Goal: Task Accomplishment & Management: Use online tool/utility

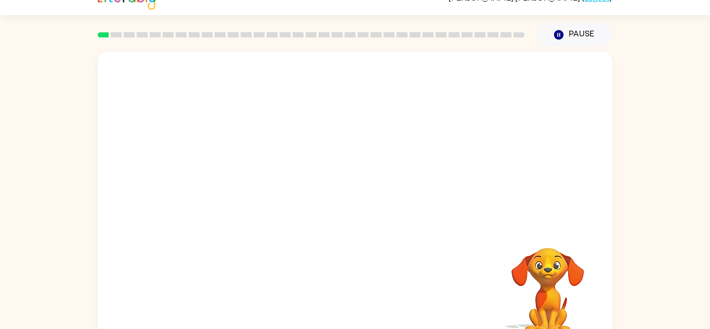
scroll to position [17, 0]
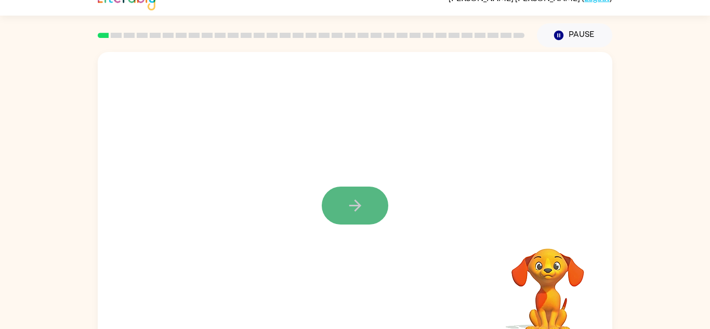
click at [329, 194] on button "button" at bounding box center [355, 206] width 67 height 38
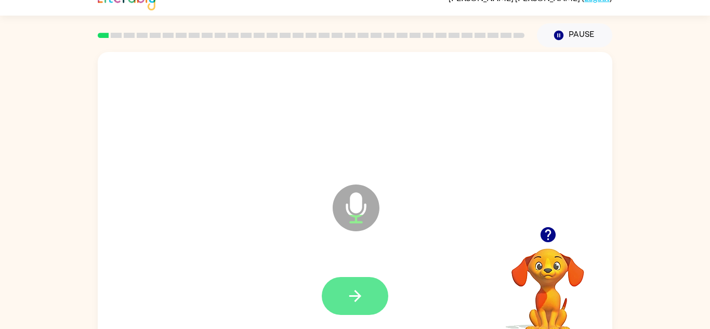
click at [372, 298] on button "button" at bounding box center [355, 296] width 67 height 38
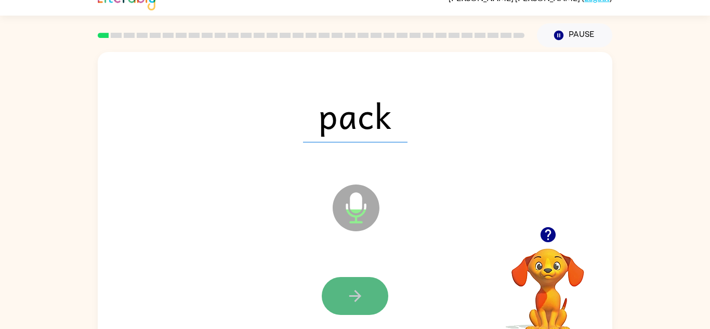
click at [372, 300] on button "button" at bounding box center [355, 296] width 67 height 38
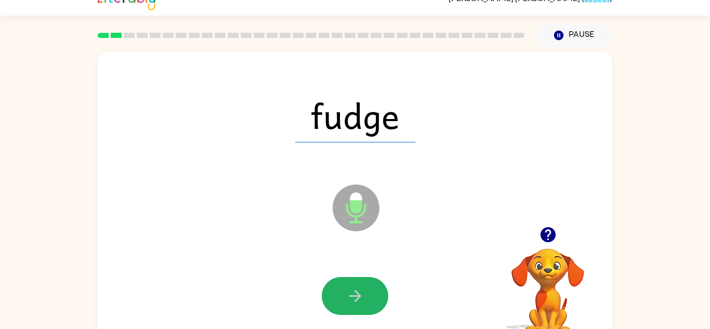
click at [372, 300] on button "button" at bounding box center [355, 296] width 67 height 38
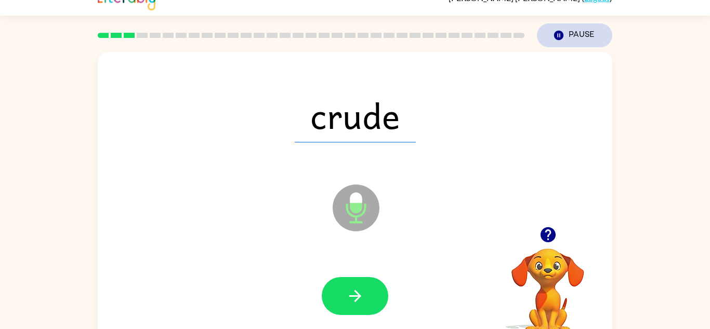
click at [556, 36] on icon "button" at bounding box center [558, 35] width 9 height 9
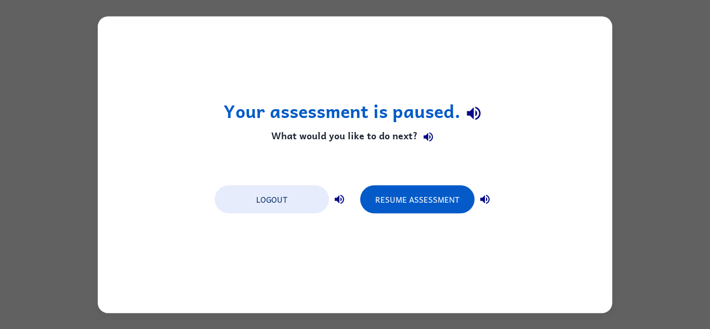
scroll to position [0, 0]
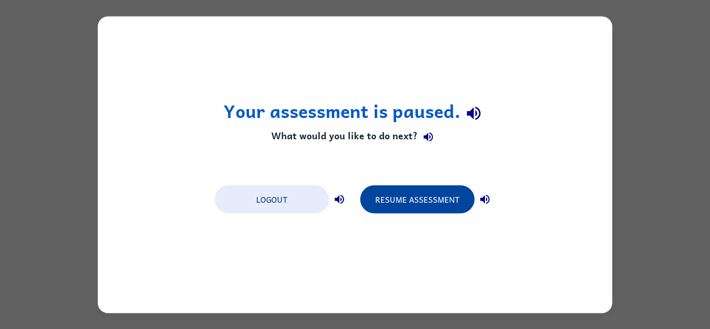
click at [434, 207] on button "Resume Assessment" at bounding box center [417, 199] width 114 height 28
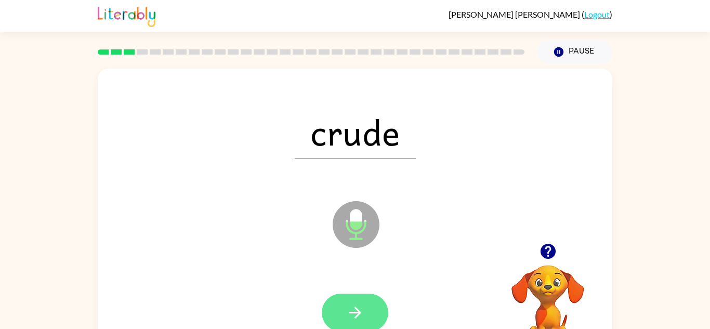
click at [347, 303] on button "button" at bounding box center [355, 313] width 67 height 38
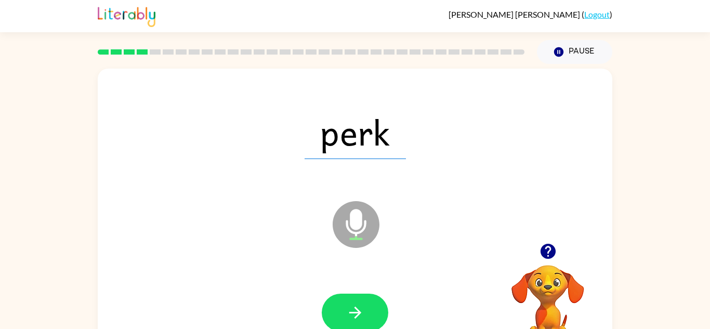
click at [347, 303] on button "button" at bounding box center [355, 313] width 67 height 38
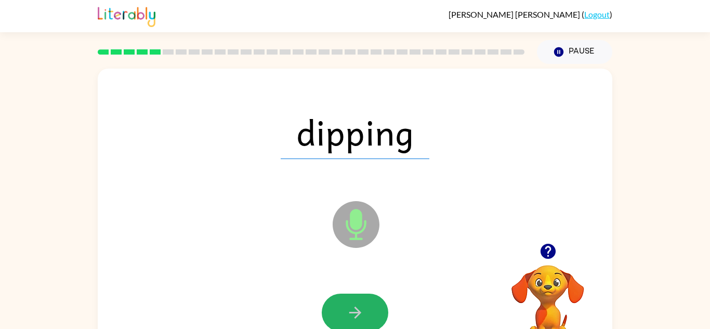
click at [347, 303] on button "button" at bounding box center [355, 313] width 67 height 38
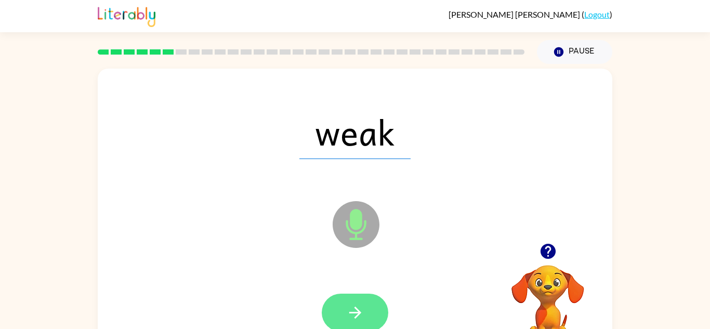
click at [347, 305] on icon "button" at bounding box center [355, 313] width 18 height 18
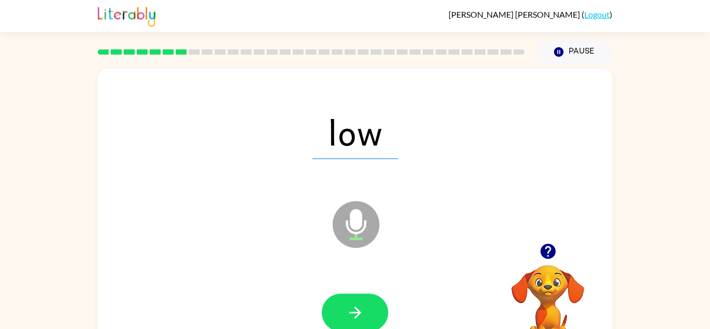
click at [347, 305] on icon "button" at bounding box center [355, 313] width 18 height 18
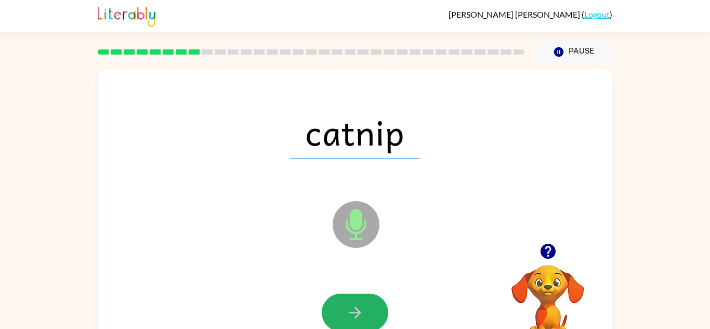
click at [347, 305] on icon "button" at bounding box center [355, 313] width 18 height 18
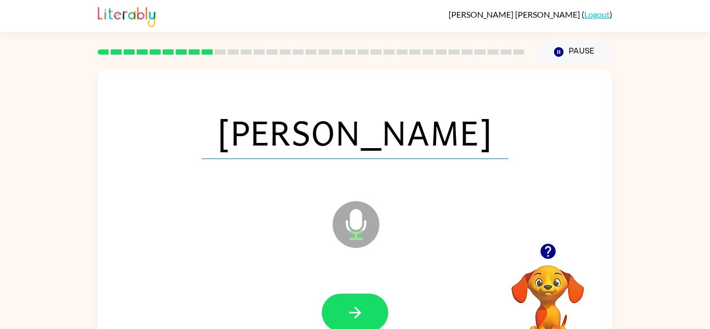
click at [347, 305] on icon "button" at bounding box center [355, 313] width 18 height 18
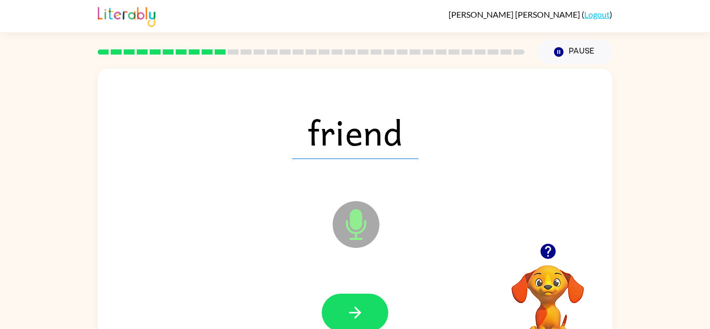
click at [347, 305] on icon "button" at bounding box center [355, 313] width 18 height 18
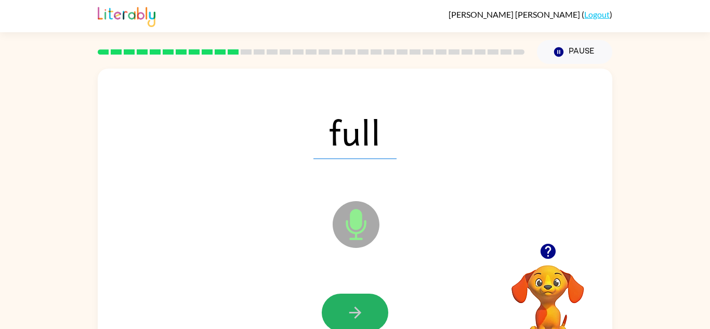
click at [347, 305] on icon "button" at bounding box center [355, 313] width 18 height 18
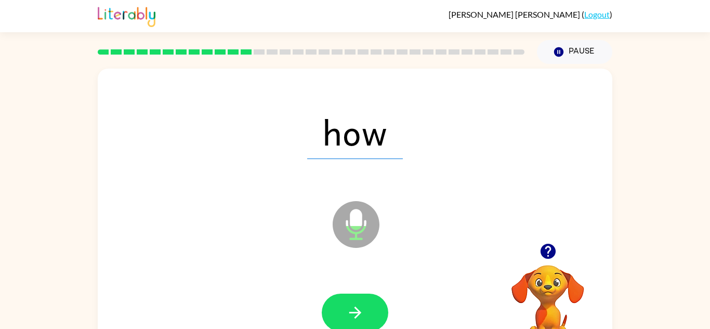
click at [347, 305] on icon "button" at bounding box center [355, 313] width 18 height 18
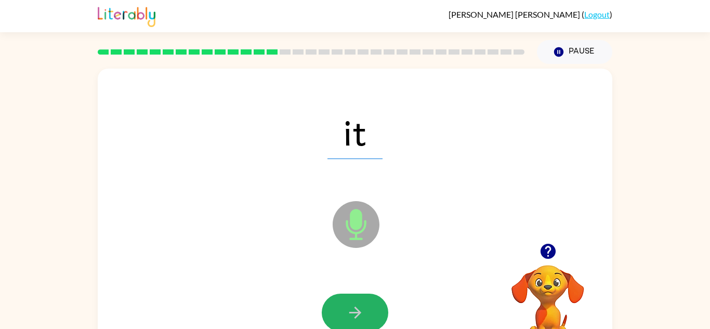
click at [347, 305] on icon "button" at bounding box center [355, 313] width 18 height 18
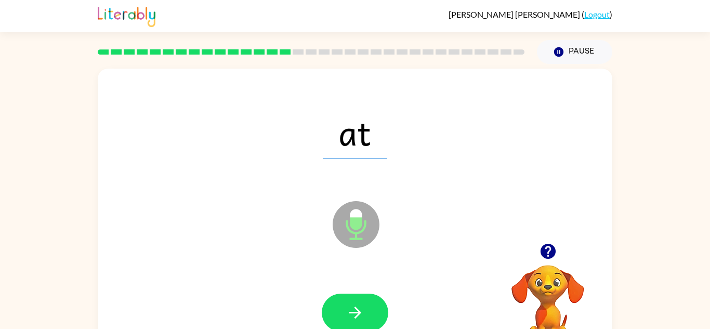
click at [347, 305] on icon "button" at bounding box center [355, 313] width 18 height 18
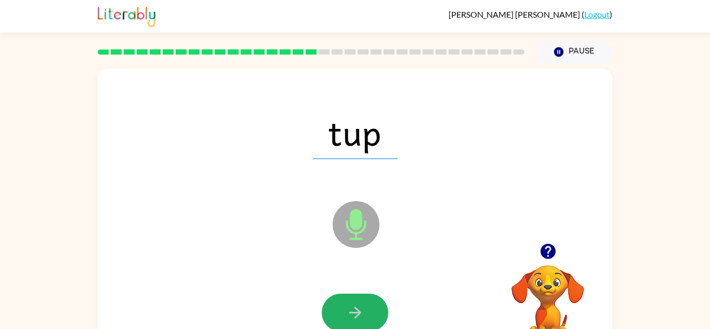
click at [347, 305] on icon "button" at bounding box center [355, 313] width 18 height 18
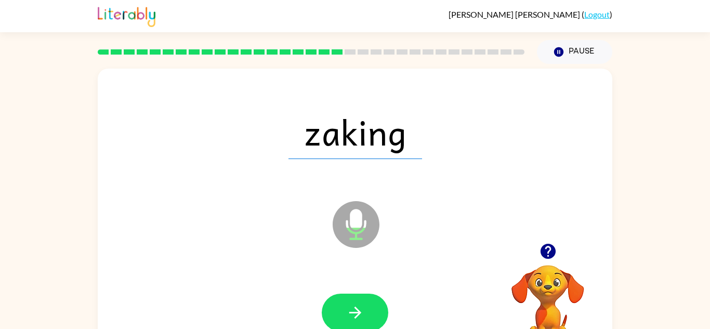
click at [347, 305] on icon "button" at bounding box center [355, 313] width 18 height 18
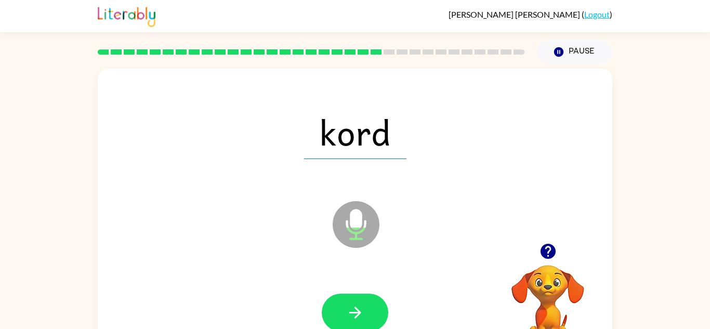
click at [347, 305] on icon "button" at bounding box center [355, 313] width 18 height 18
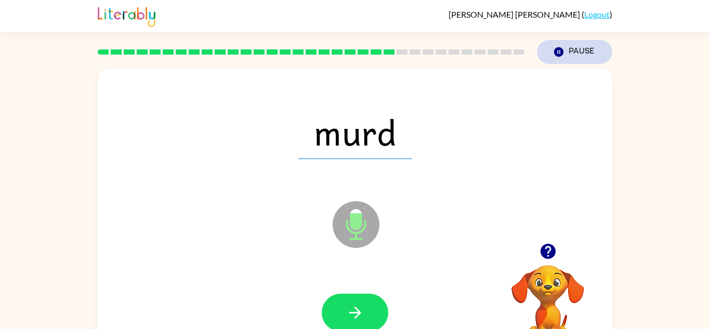
click at [570, 59] on button "Pause Pause" at bounding box center [574, 52] width 75 height 24
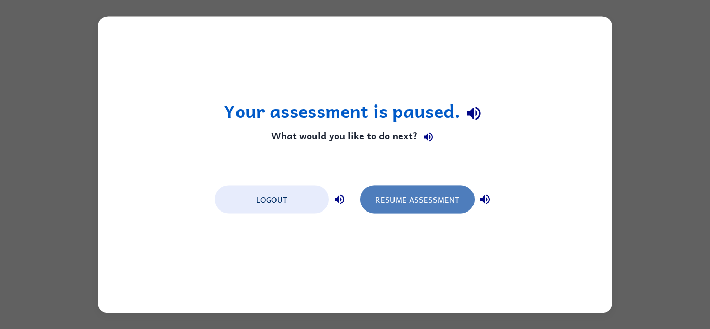
click at [438, 191] on button "Resume Assessment" at bounding box center [417, 199] width 114 height 28
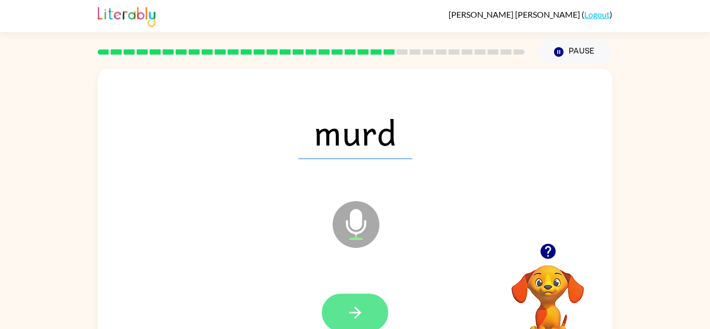
click at [357, 317] on icon "button" at bounding box center [355, 313] width 18 height 18
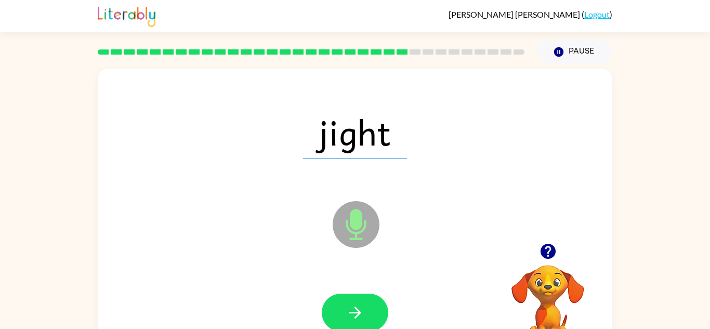
click at [357, 317] on icon "button" at bounding box center [355, 313] width 18 height 18
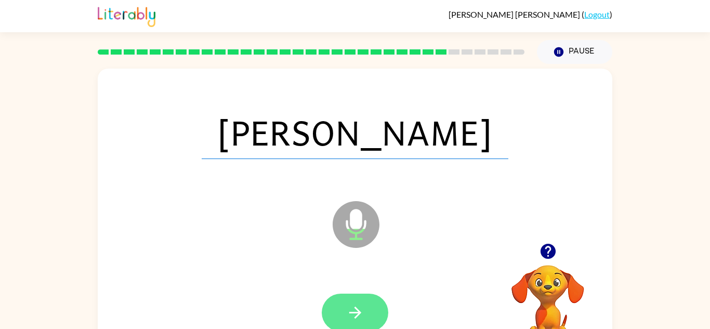
click at [357, 316] on icon "button" at bounding box center [355, 313] width 12 height 12
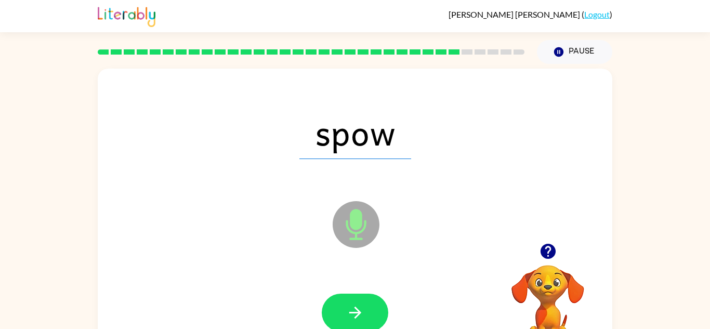
click at [357, 316] on icon "button" at bounding box center [355, 313] width 12 height 12
